Goal: Information Seeking & Learning: Learn about a topic

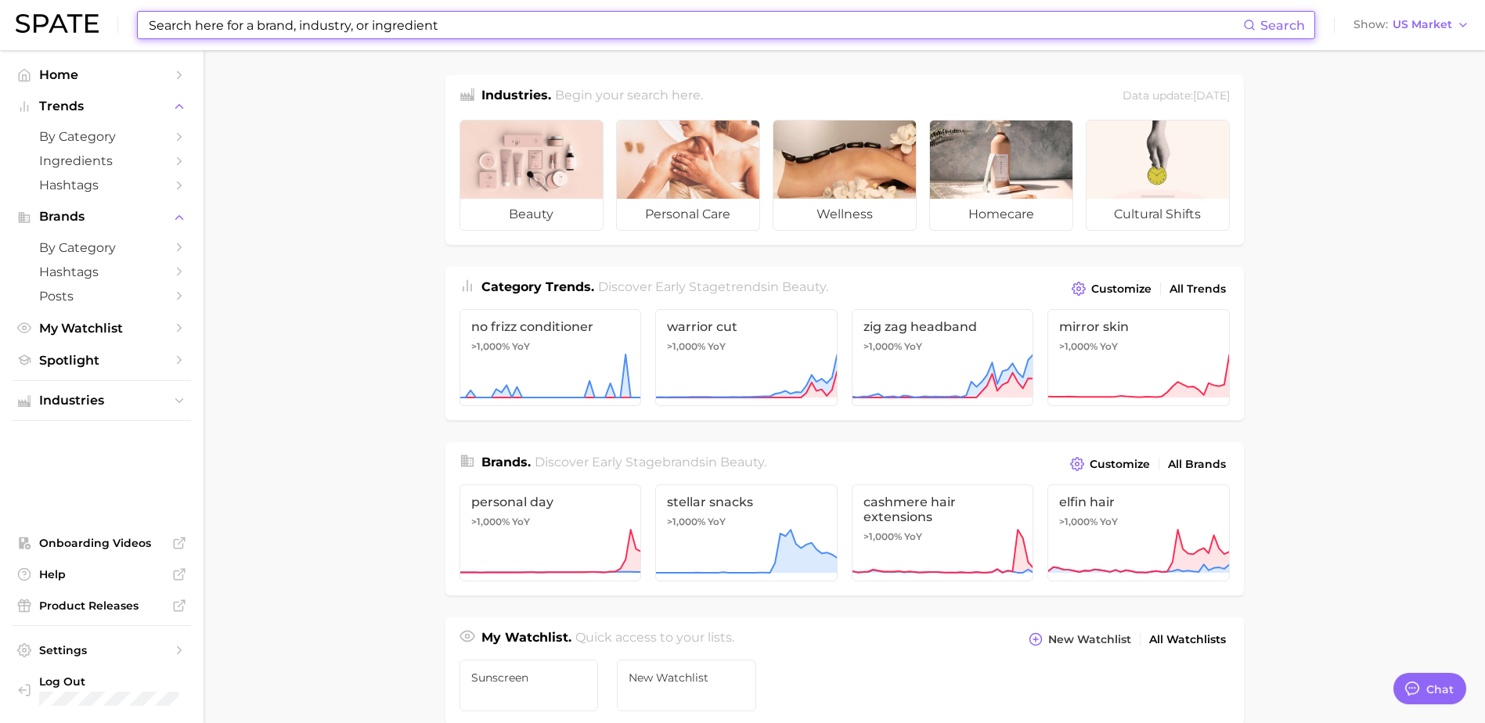
click at [289, 27] on input at bounding box center [695, 25] width 1096 height 27
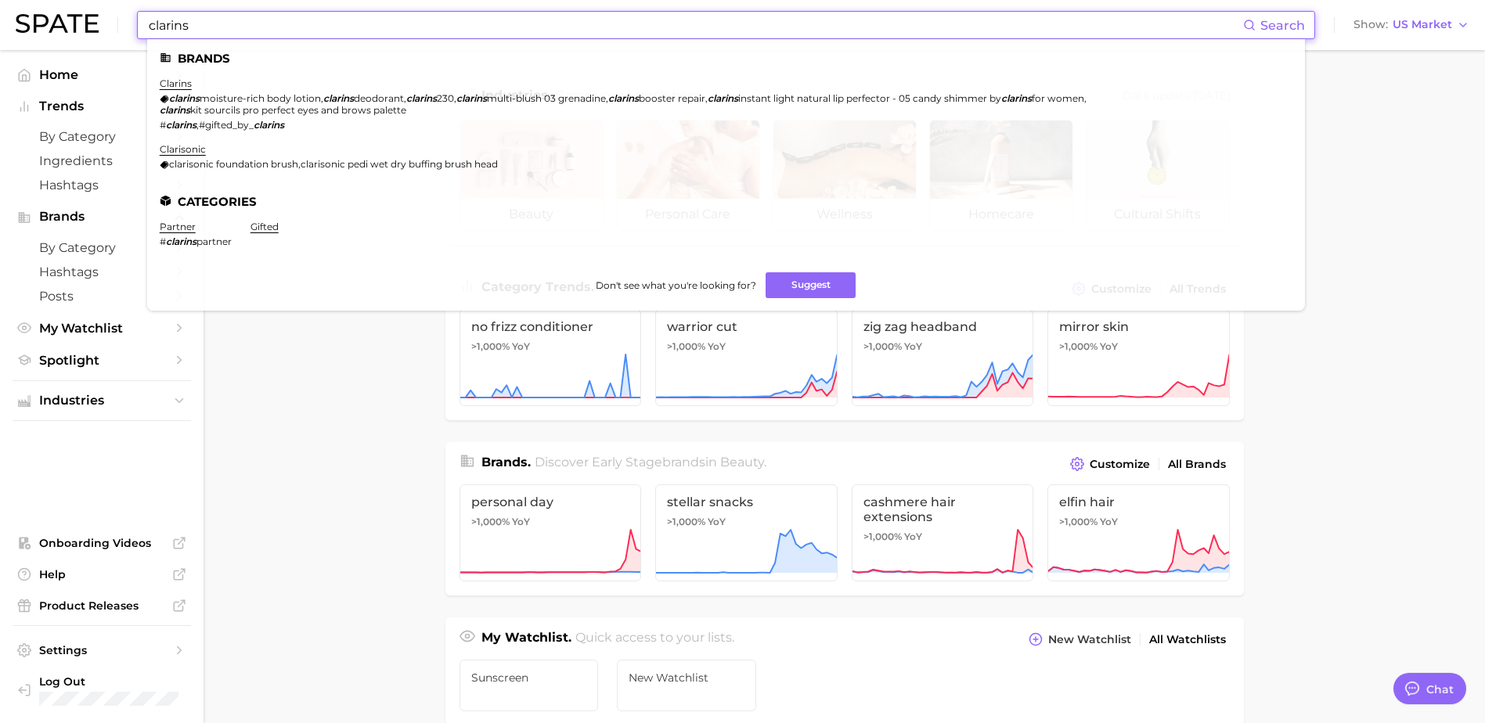
type input "clarins"
click at [269, 102] on span "moisture-rich body lotion" at bounding box center [260, 98] width 121 height 12
click at [181, 81] on link "clarins" at bounding box center [176, 84] width 32 height 12
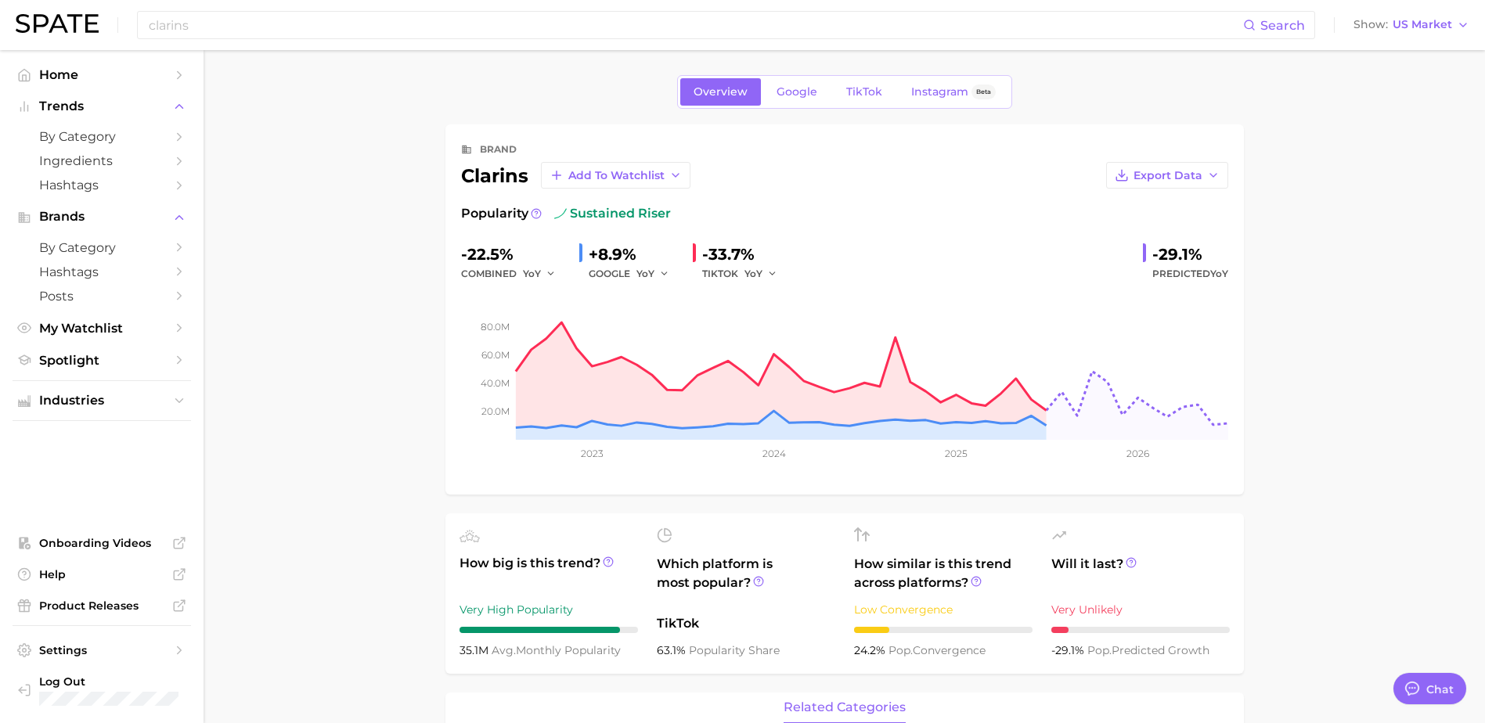
type textarea "x"
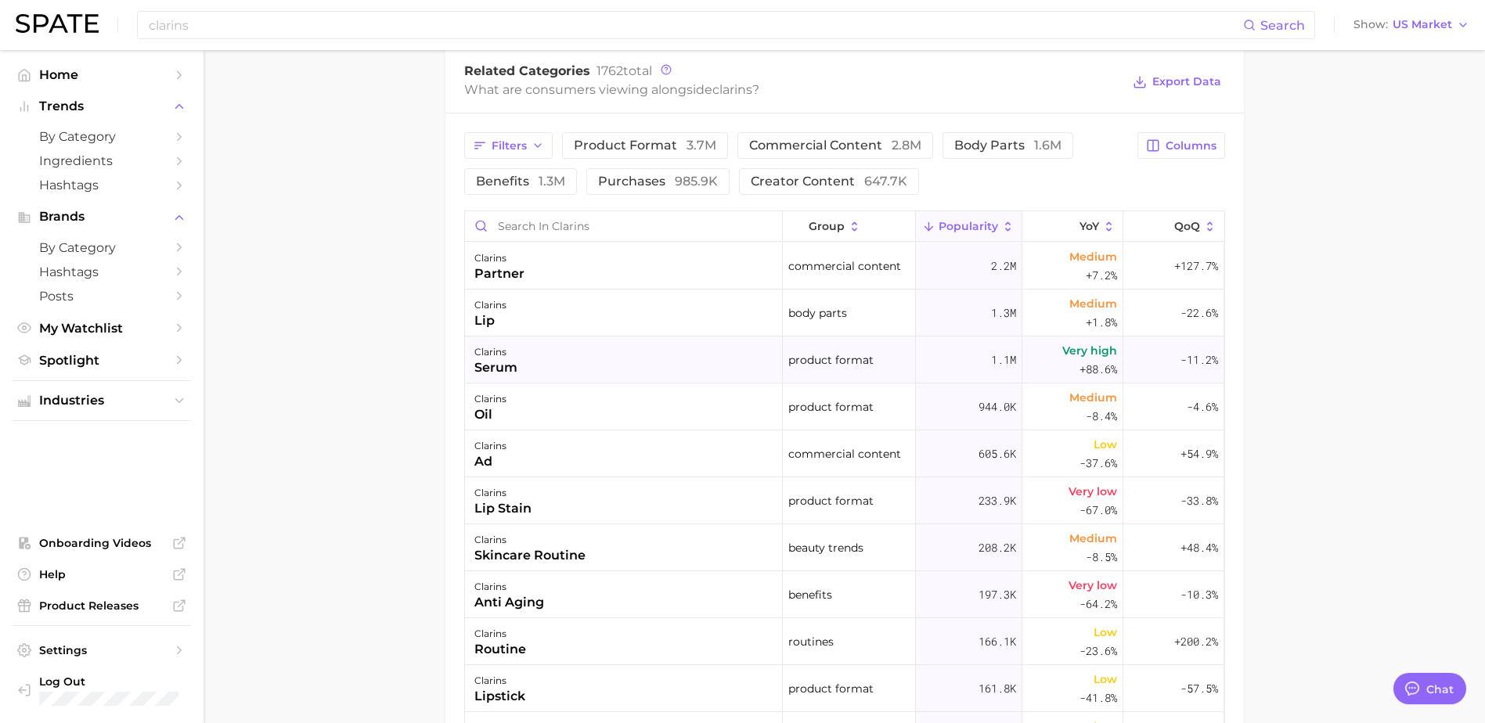
scroll to position [682, 0]
click at [1180, 152] on span "Columns" at bounding box center [1191, 146] width 51 height 13
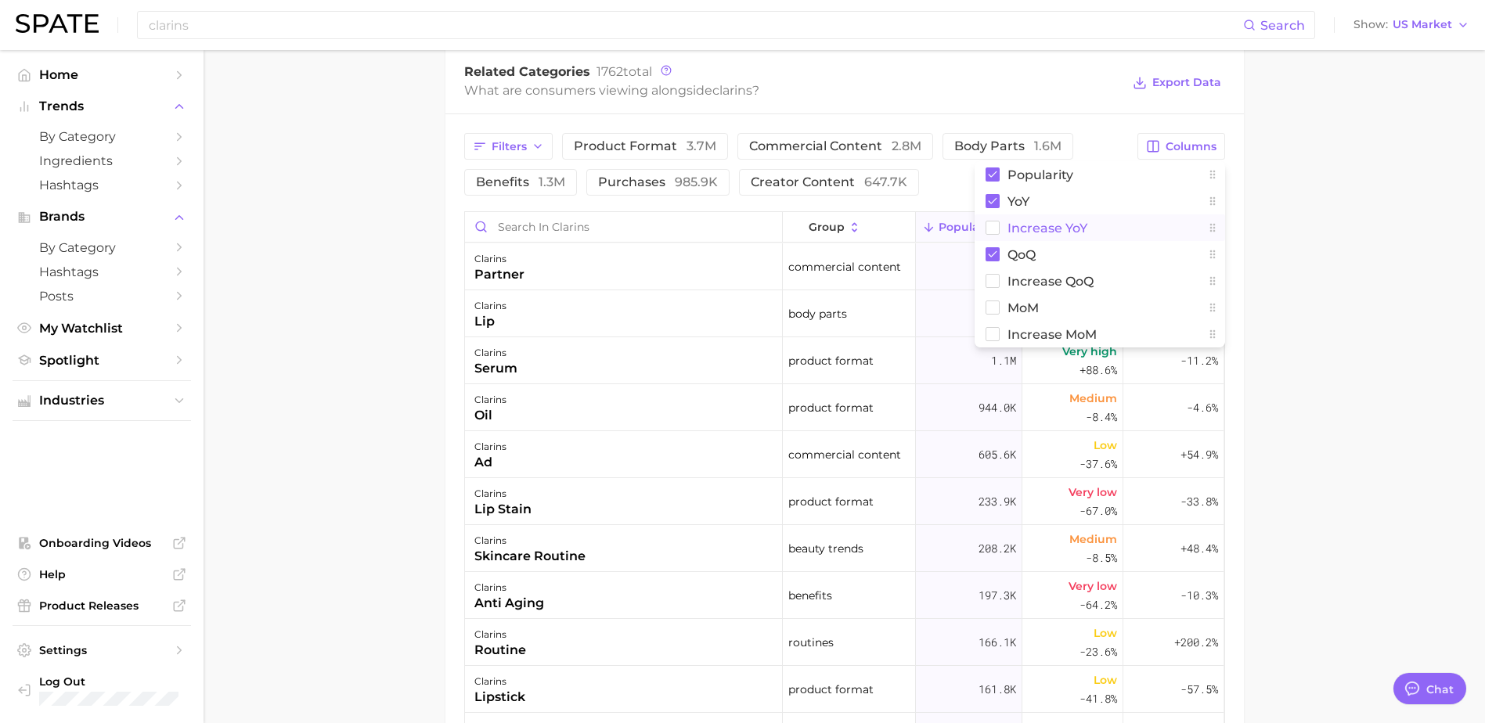
click at [990, 229] on rect at bounding box center [992, 228] width 13 height 13
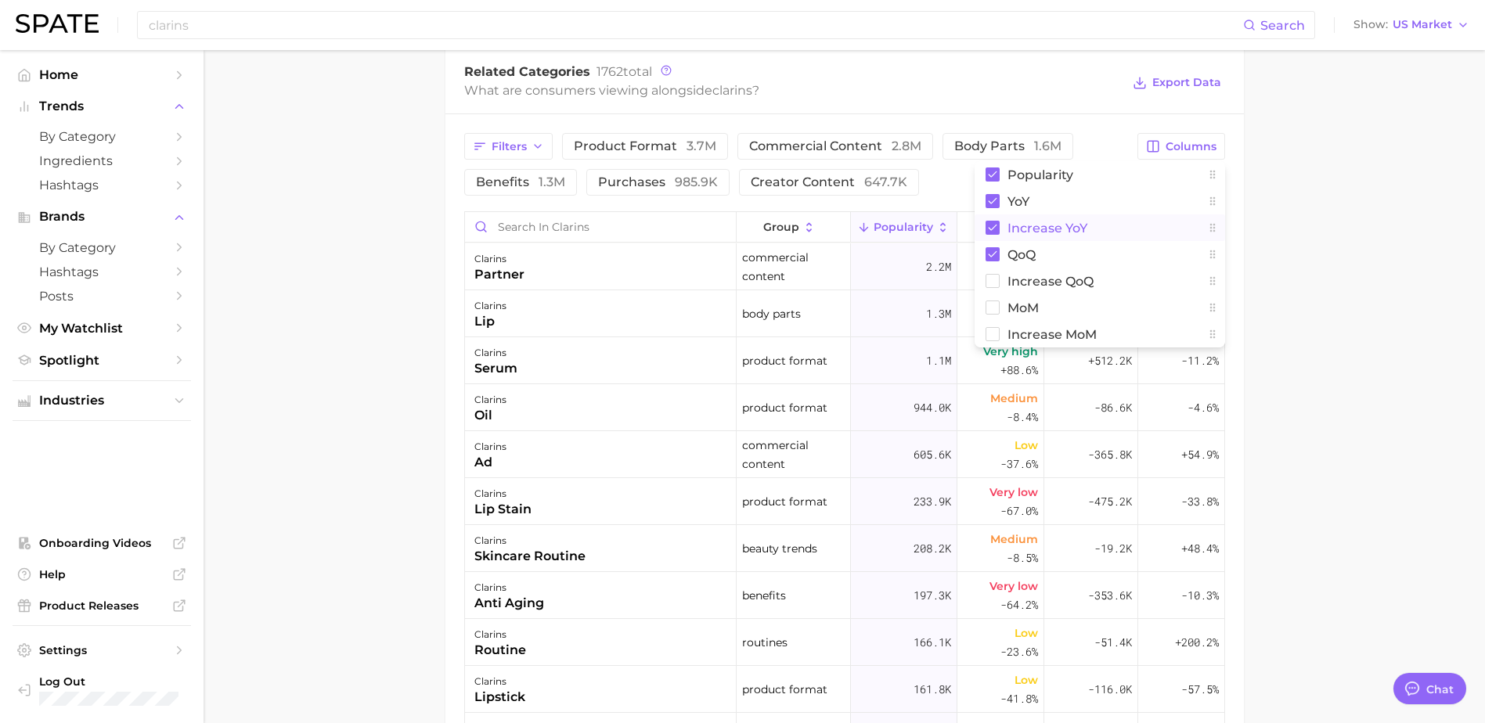
click at [1318, 276] on main "Overview Google TikTok Instagram Beta brand clarins Add to Watchlist Export Dat…" at bounding box center [845, 200] width 1282 height 1664
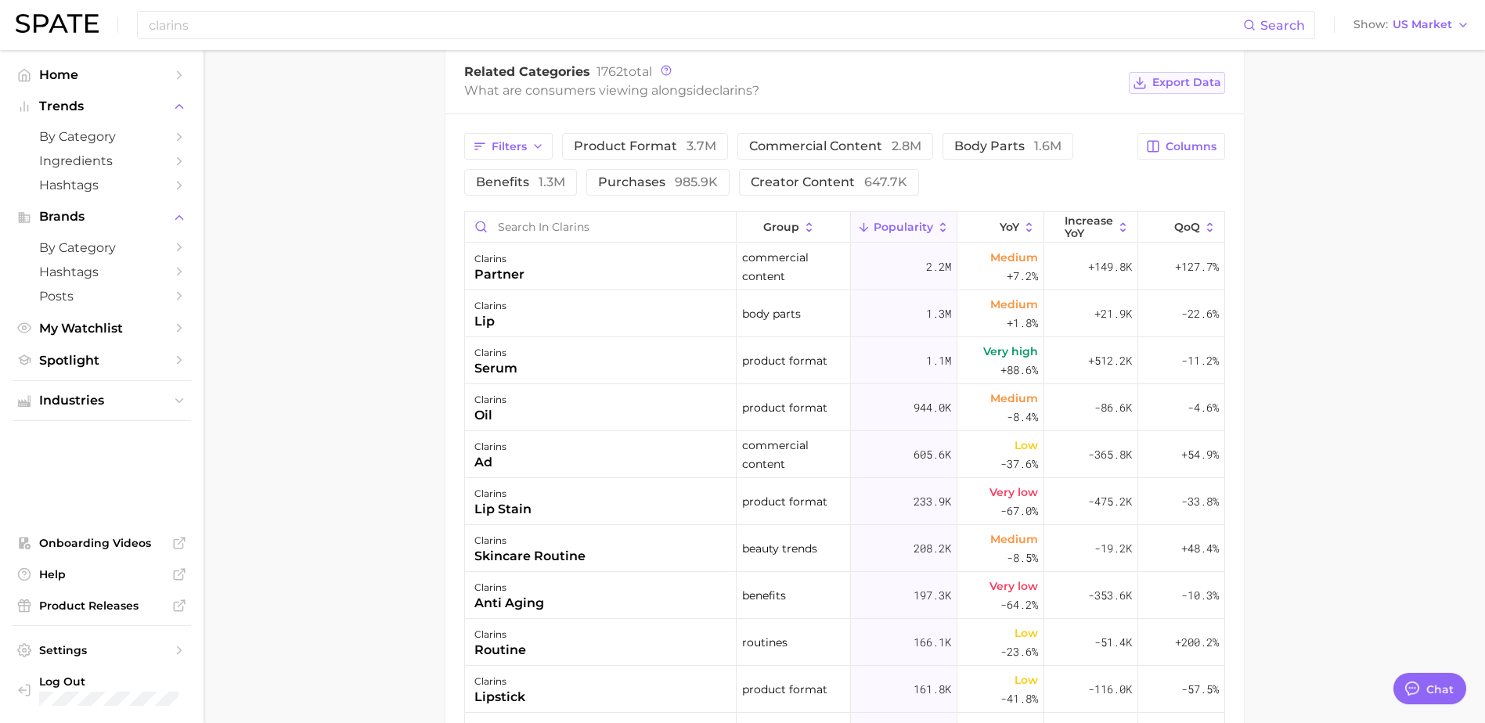
click at [1175, 81] on span "Export Data" at bounding box center [1186, 82] width 69 height 13
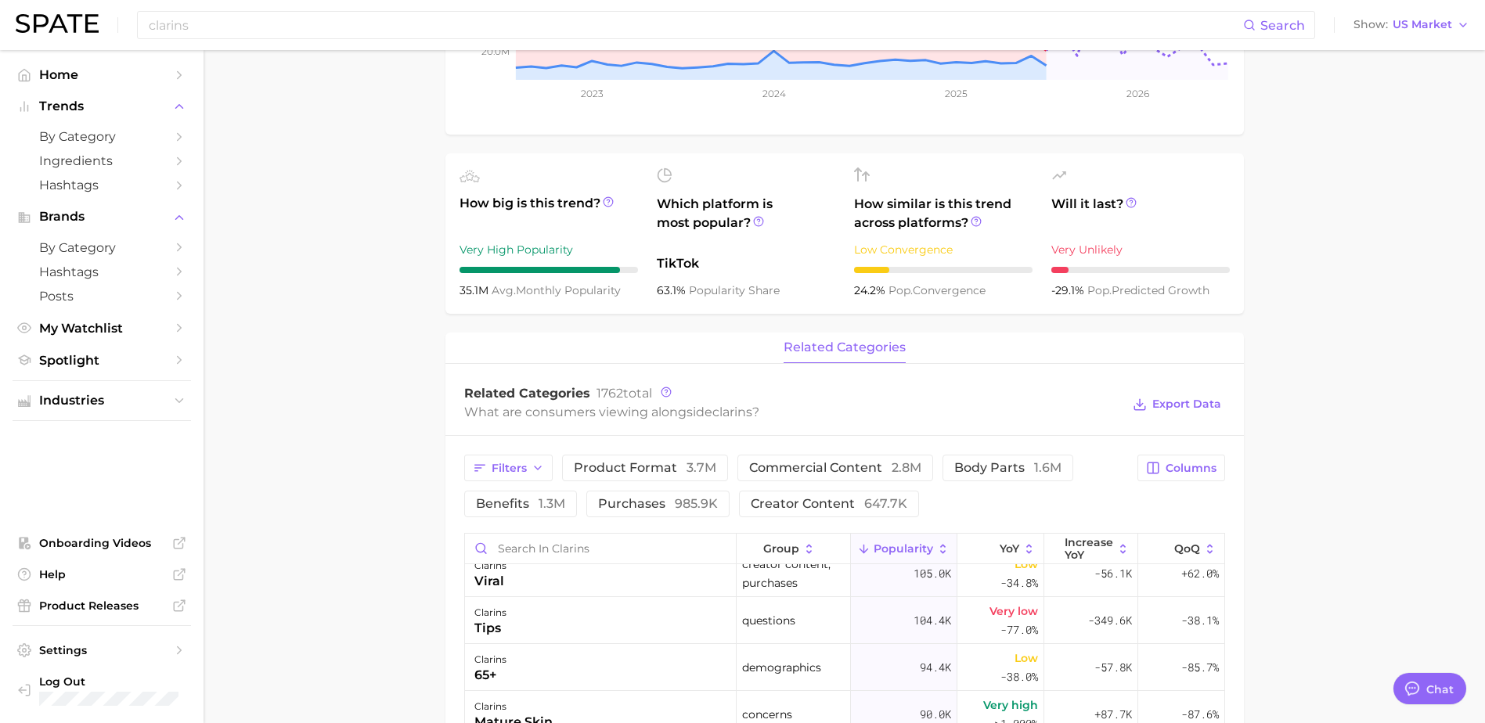
scroll to position [361, 0]
